Goal: Information Seeking & Learning: Learn about a topic

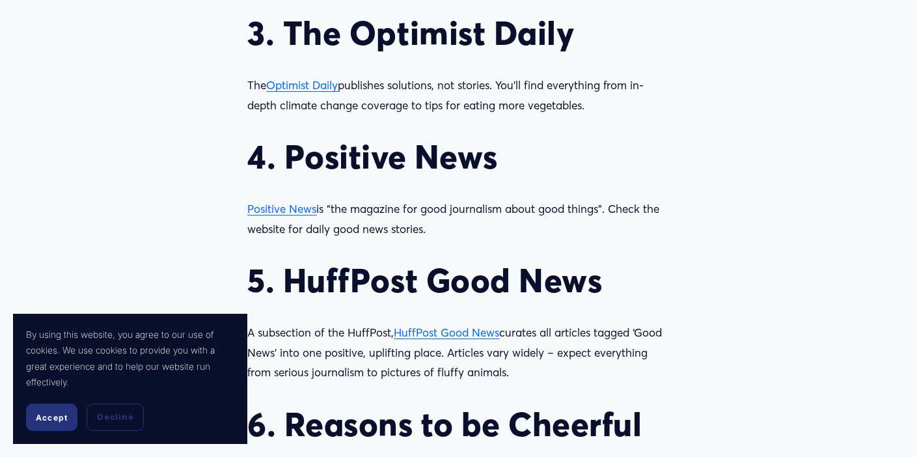
scroll to position [1518, 0]
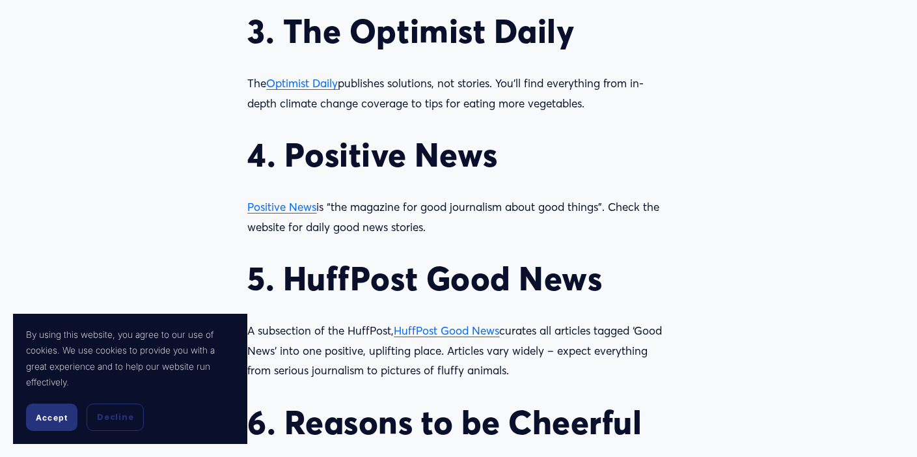
click at [273, 211] on span "Positive News" at bounding box center [281, 207] width 69 height 14
click at [304, 89] on span "Optimist Daily" at bounding box center [302, 83] width 72 height 14
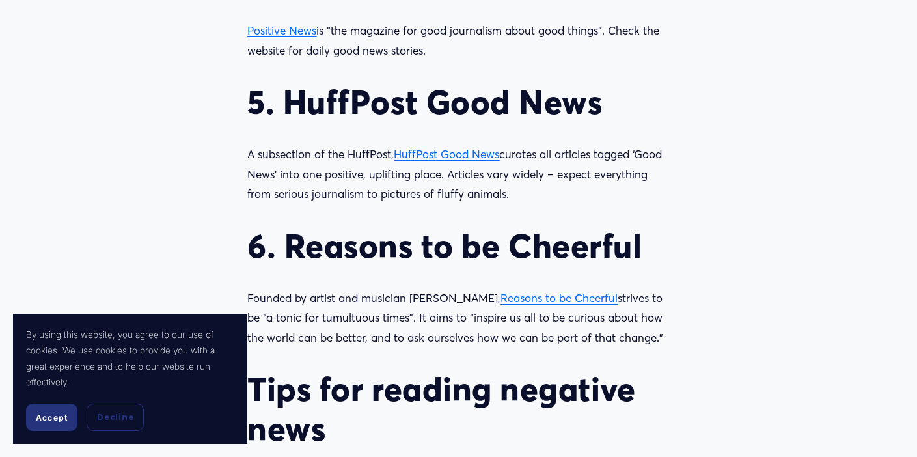
scroll to position [1695, 0]
click at [459, 159] on span "HuffPost Good News" at bounding box center [446, 154] width 105 height 14
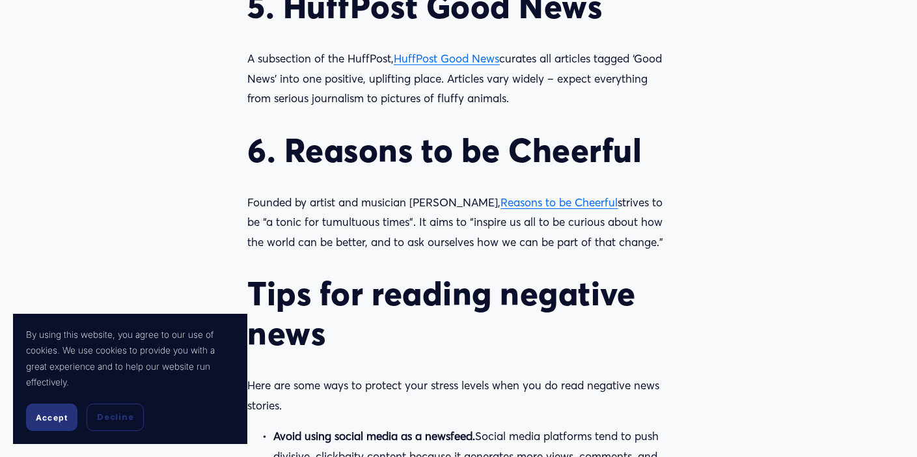
scroll to position [1800, 0]
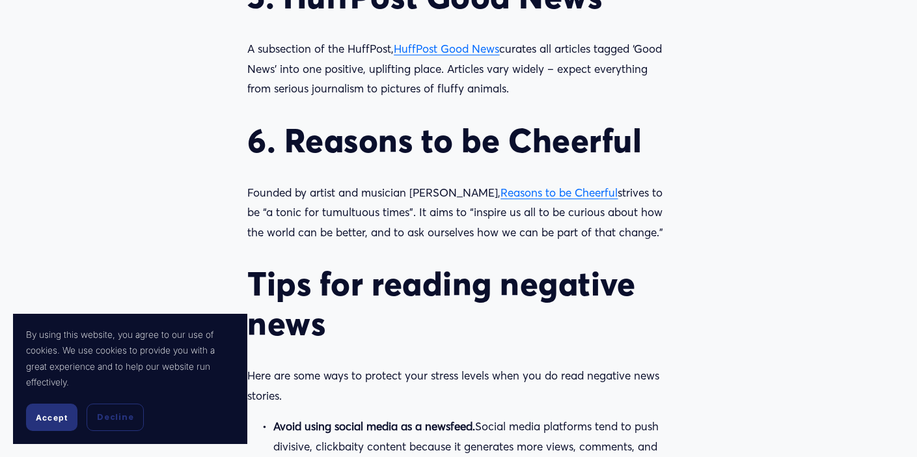
click at [570, 194] on span "Reasons to be Cheerful" at bounding box center [558, 192] width 117 height 14
